Goal: Information Seeking & Learning: Learn about a topic

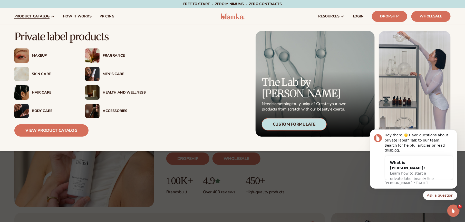
click at [295, 125] on div "Custom Formulate" at bounding box center [294, 124] width 65 height 12
